Goal: Use online tool/utility: Utilize a website feature to perform a specific function

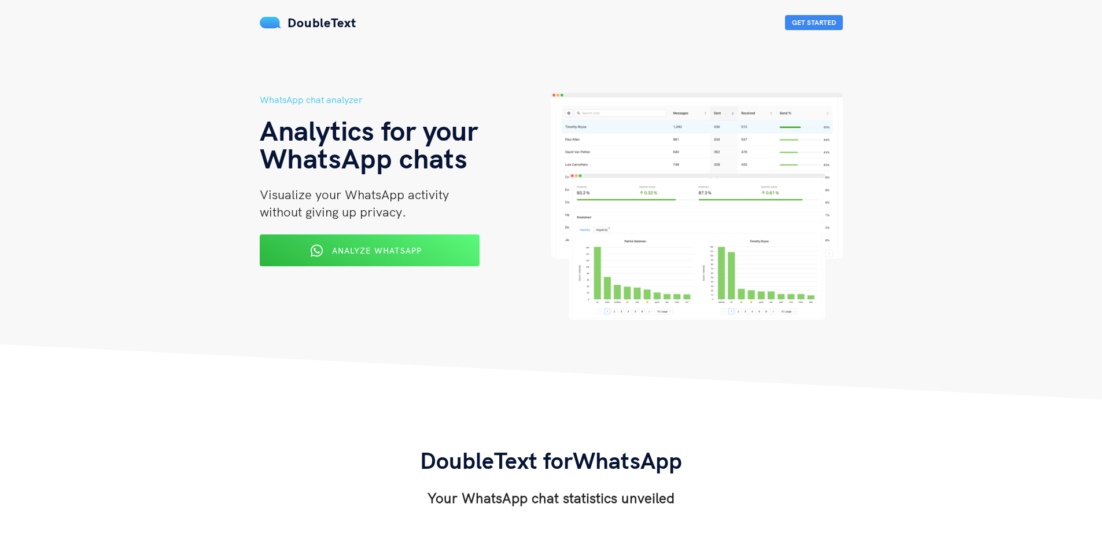
click at [644, 243] on img at bounding box center [696, 206] width 291 height 227
click at [825, 26] on button "Get Started" at bounding box center [814, 22] width 58 height 15
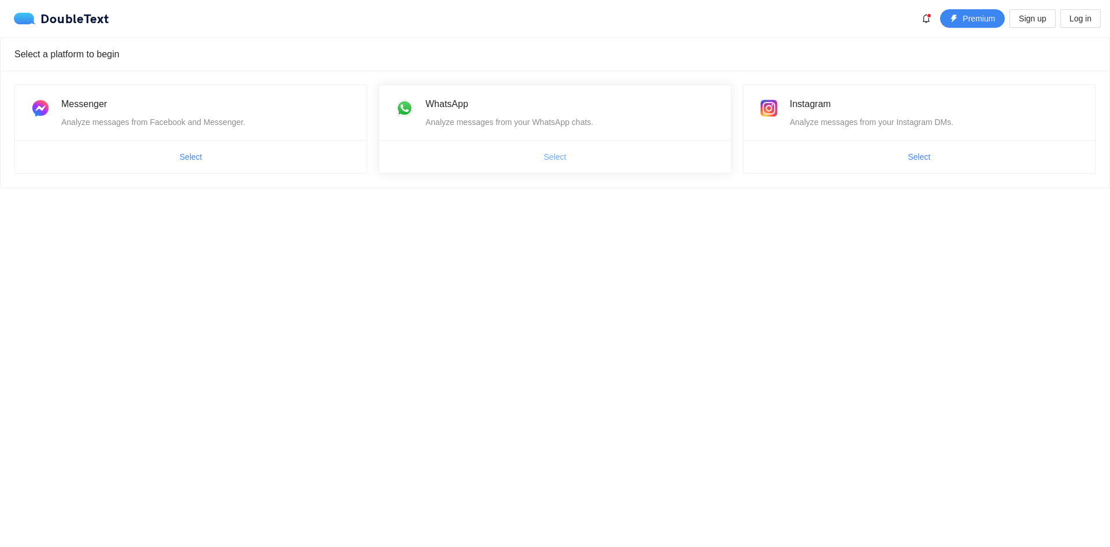
click at [540, 152] on button "Select" at bounding box center [555, 156] width 41 height 19
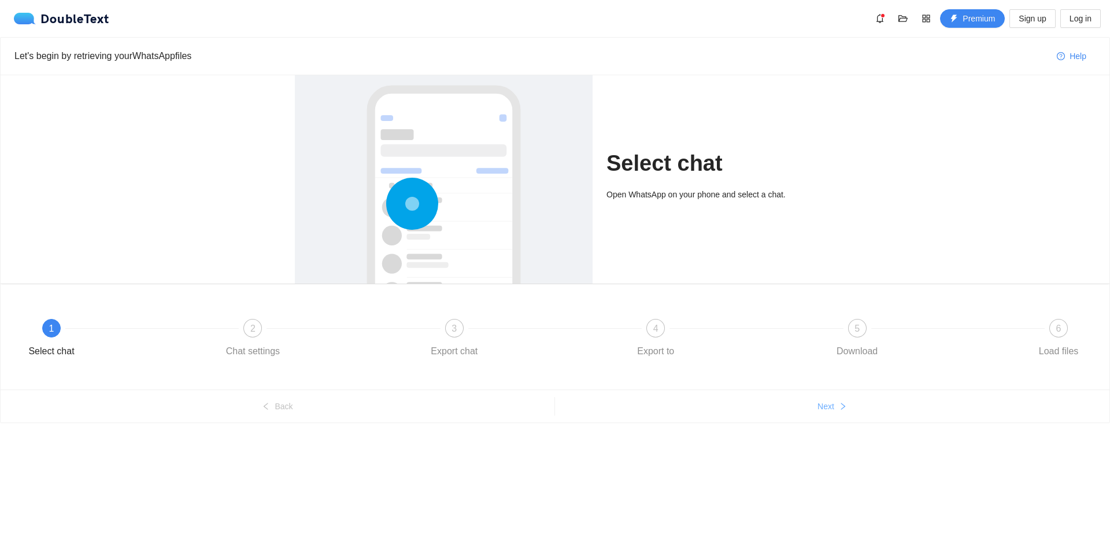
click at [833, 407] on span "Next" at bounding box center [826, 406] width 17 height 13
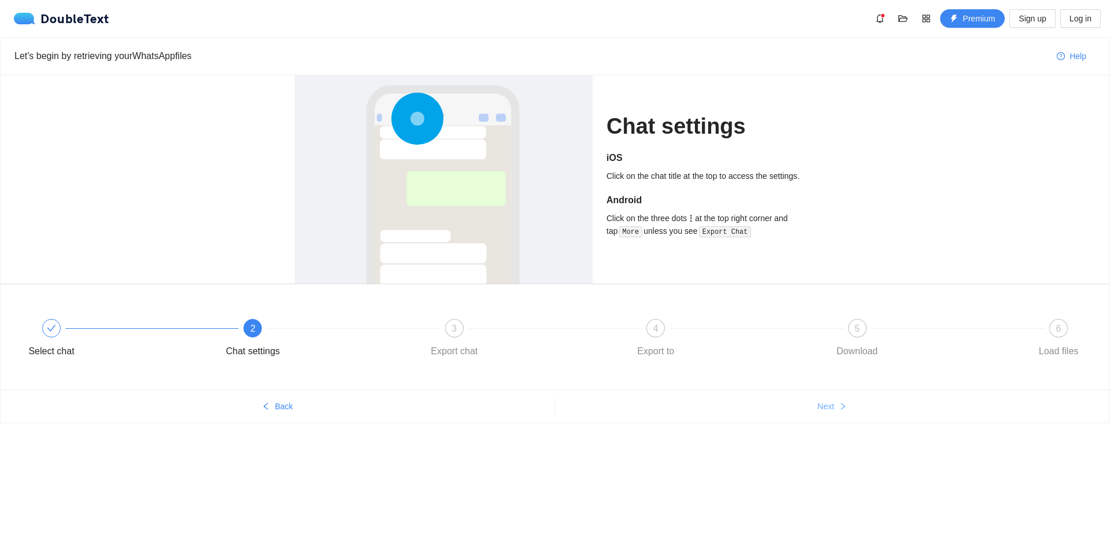
click at [833, 407] on span "Next" at bounding box center [826, 406] width 17 height 13
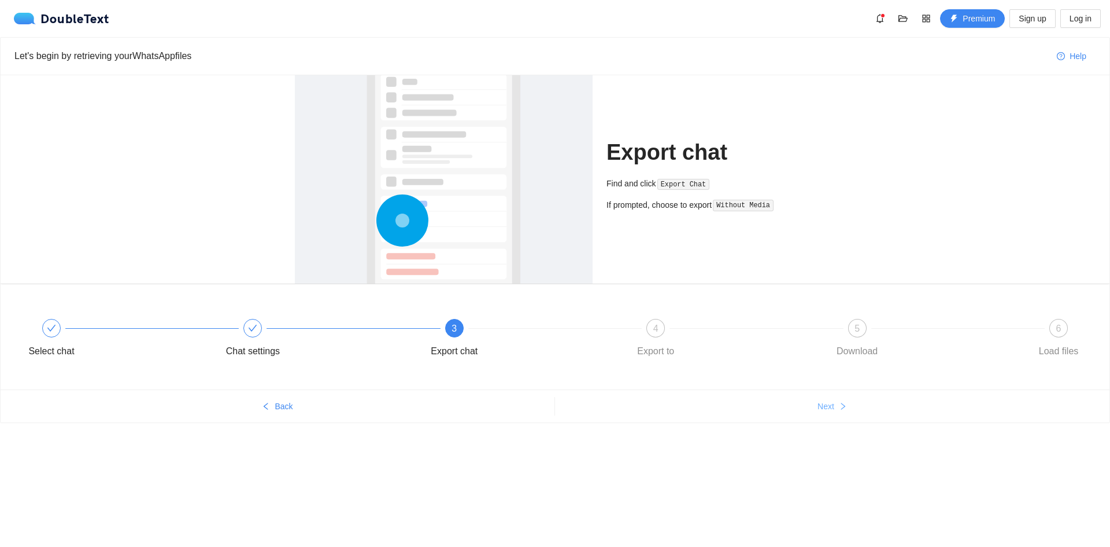
click at [833, 407] on span "Next" at bounding box center [826, 406] width 17 height 13
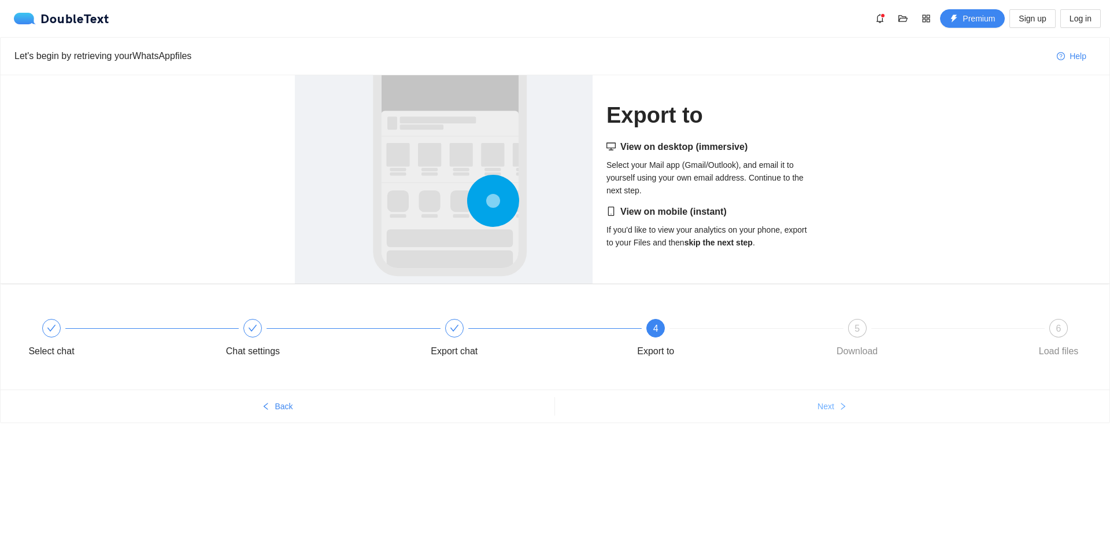
click at [833, 407] on span "Next" at bounding box center [826, 406] width 17 height 13
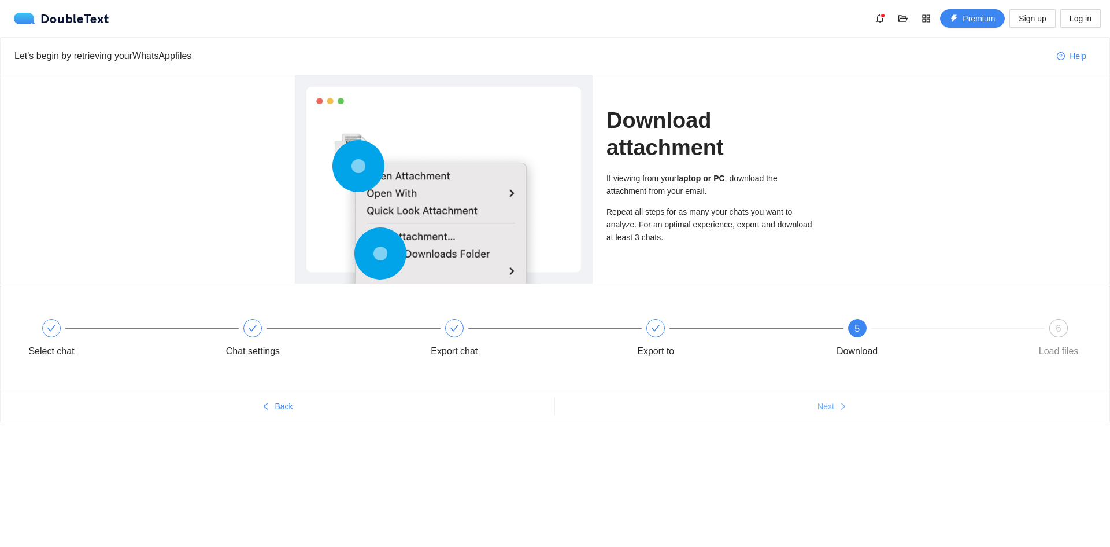
click at [833, 407] on span "Next" at bounding box center [826, 406] width 17 height 13
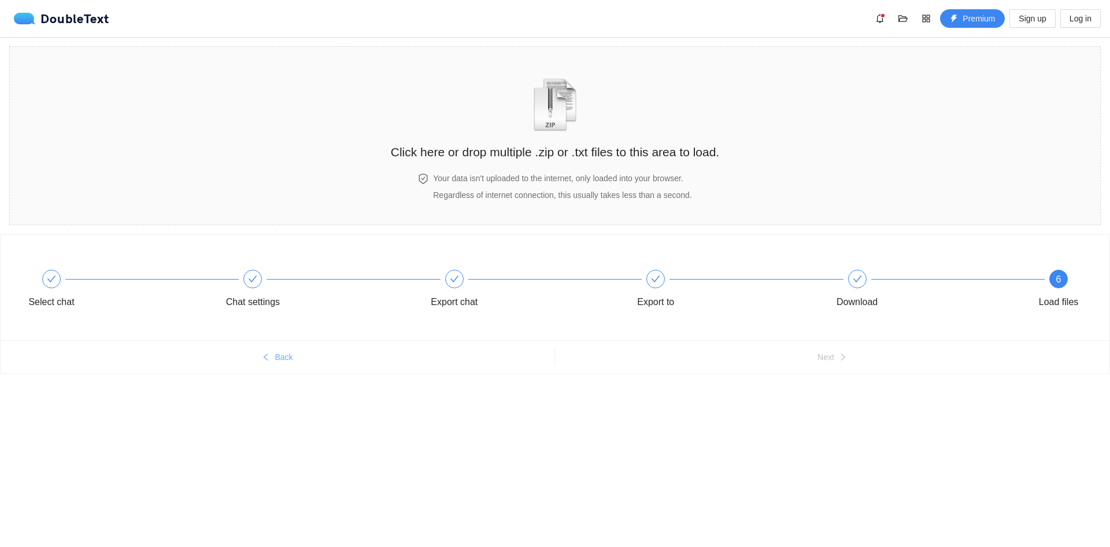
click at [293, 361] on button "Back" at bounding box center [278, 357] width 554 height 19
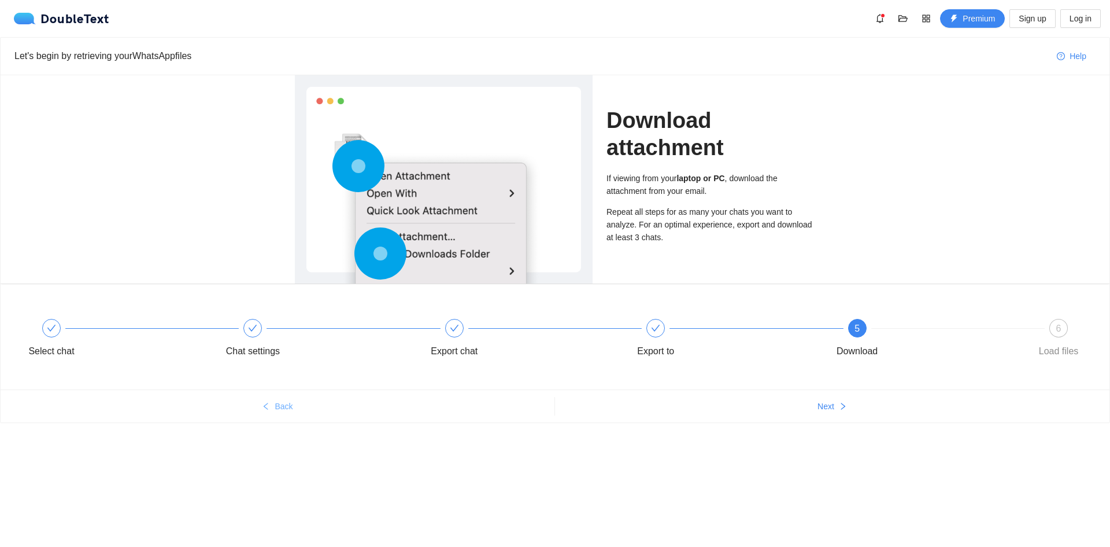
click at [293, 361] on div "Select chat Chat settings Export chat Export to 5 Download 6 Load files" at bounding box center [555, 339] width 1075 height 65
click at [283, 400] on span "Back" at bounding box center [284, 406] width 18 height 13
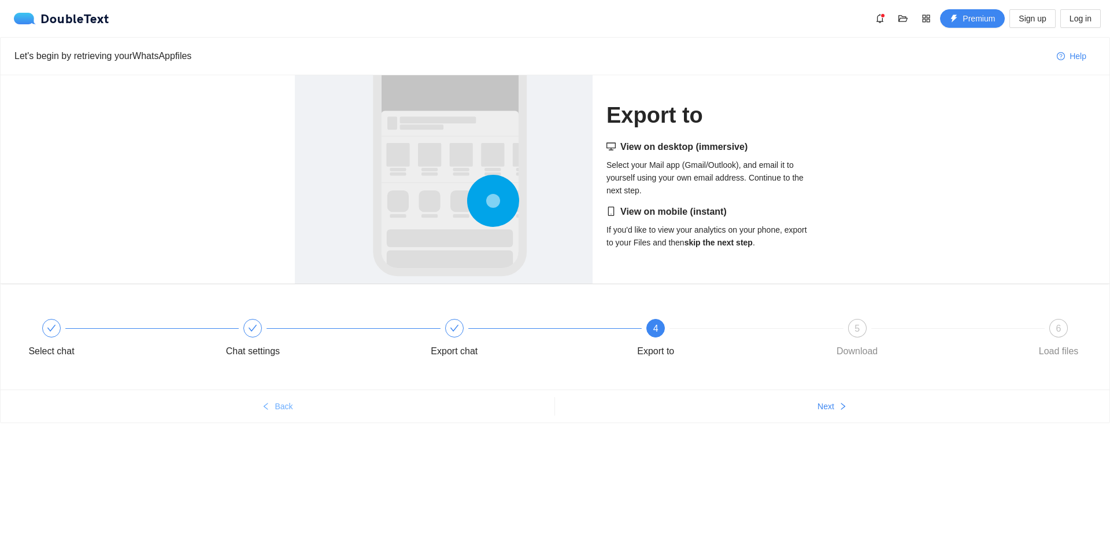
click at [283, 400] on span "Back" at bounding box center [284, 406] width 18 height 13
